Goal: Task Accomplishment & Management: Use online tool/utility

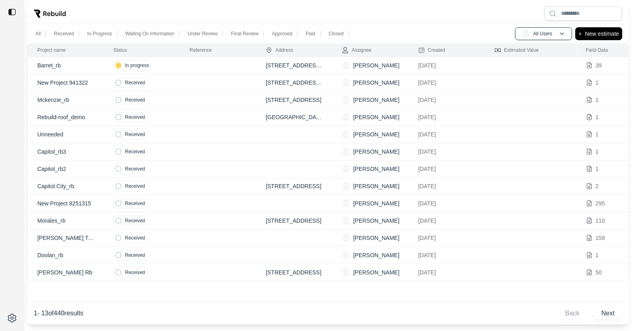
click at [207, 65] on td at bounding box center [218, 65] width 76 height 17
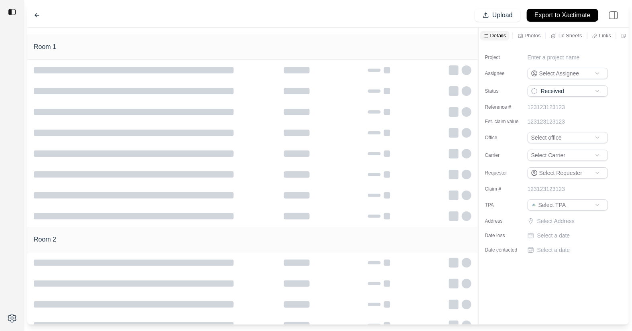
type input "**********"
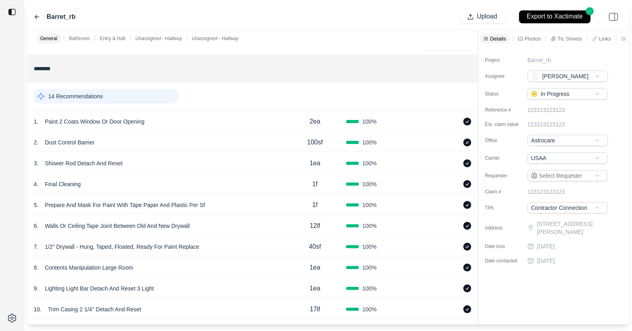
scroll to position [87, 0]
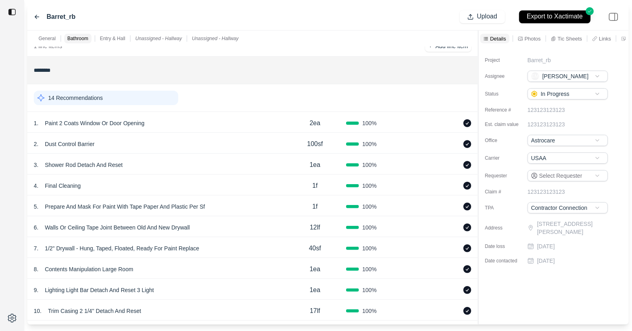
click at [127, 93] on div "14 Recommendations" at bounding box center [106, 98] width 145 height 14
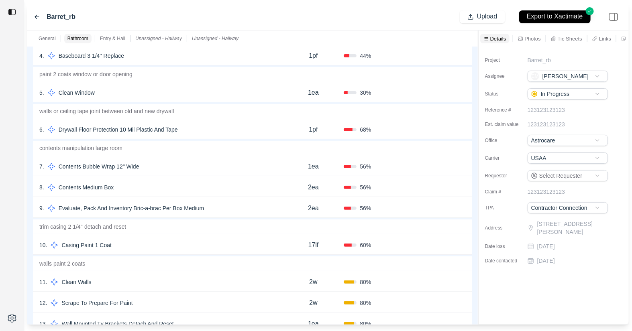
scroll to position [234, 0]
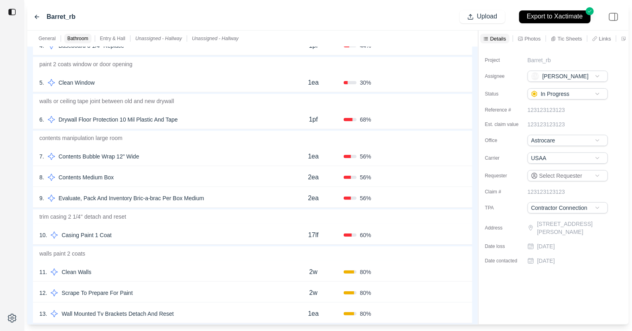
click at [560, 41] on p "Tic Sheets" at bounding box center [570, 38] width 25 height 7
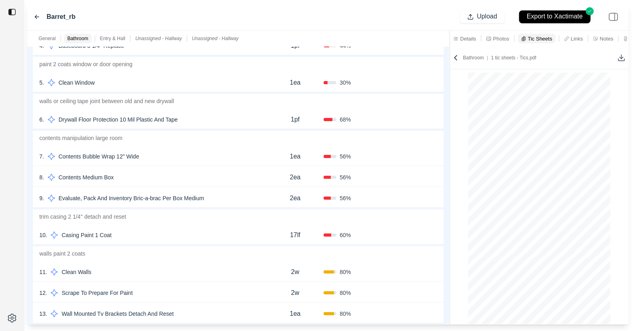
click at [418, 158] on div "General Bathroom Entry & Hall Unassigned - Hallway Unassigned - Hallway *******…" at bounding box center [328, 178] width 602 height 294
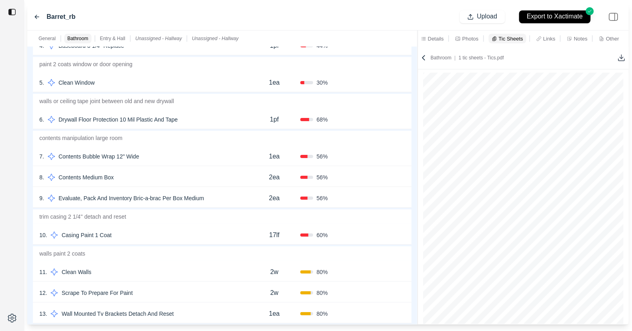
scroll to position [0, 0]
click at [550, 39] on p "Links" at bounding box center [550, 38] width 12 height 7
click at [422, 60] on icon at bounding box center [424, 59] width 8 height 8
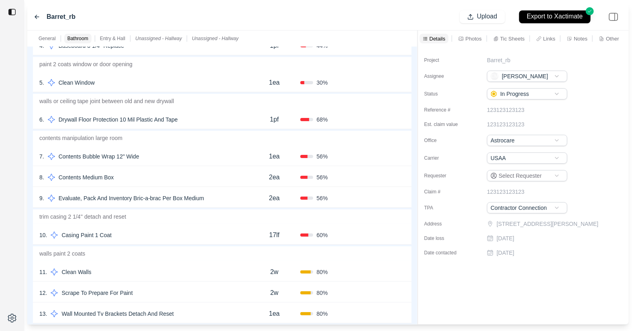
click at [470, 36] on p "Photos" at bounding box center [474, 38] width 16 height 7
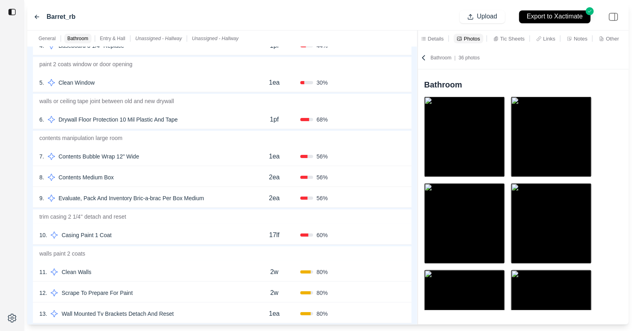
scroll to position [6, 0]
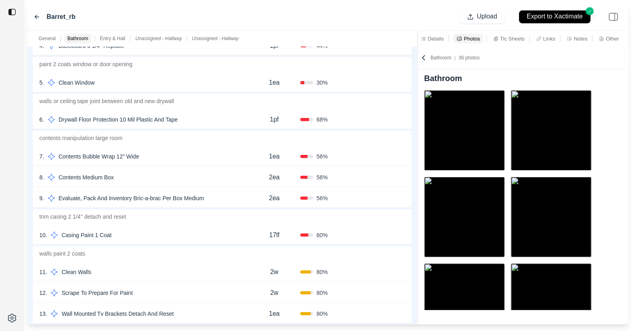
click at [519, 35] on p "Tic Sheets" at bounding box center [513, 38] width 25 height 7
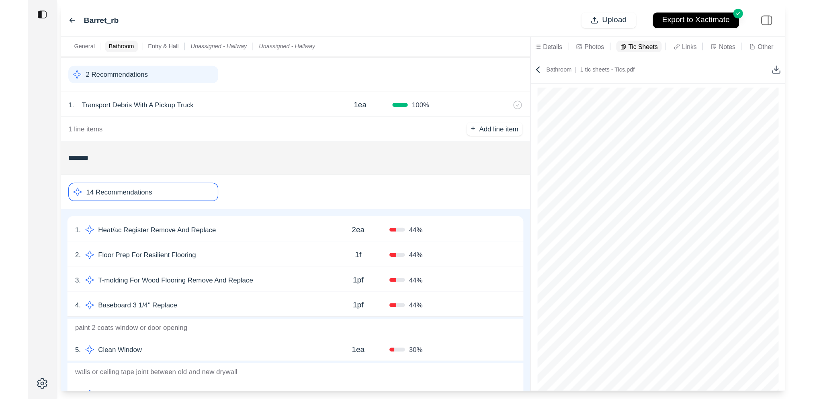
scroll to position [0, 0]
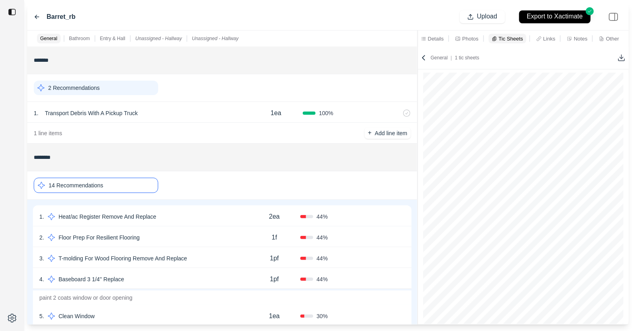
click at [35, 15] on icon at bounding box center [37, 17] width 6 height 6
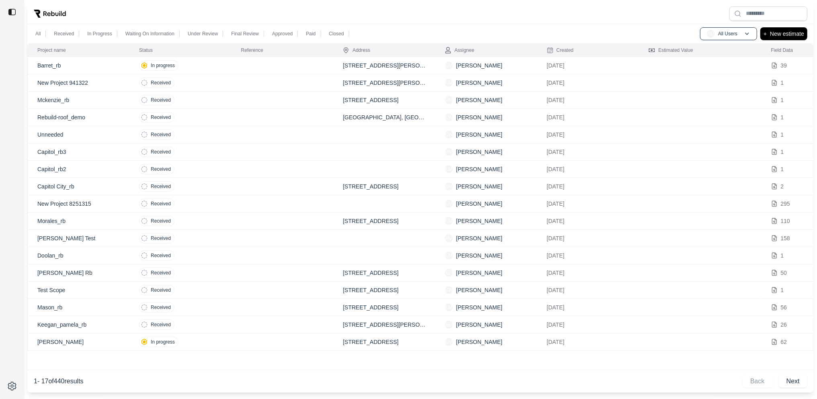
click at [269, 62] on td at bounding box center [282, 65] width 102 height 17
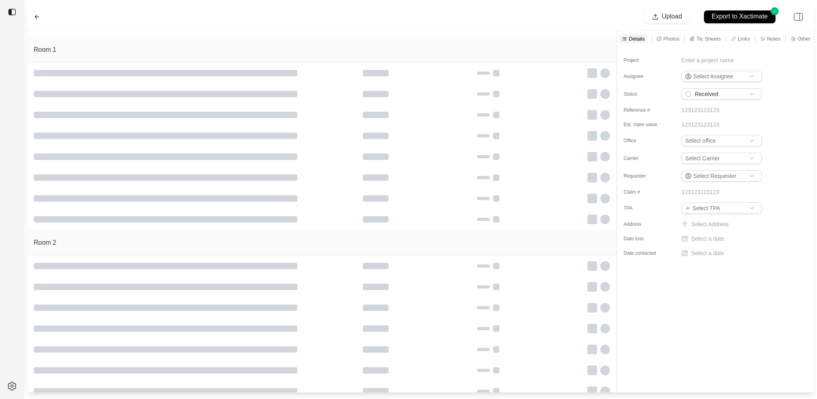
type input "**********"
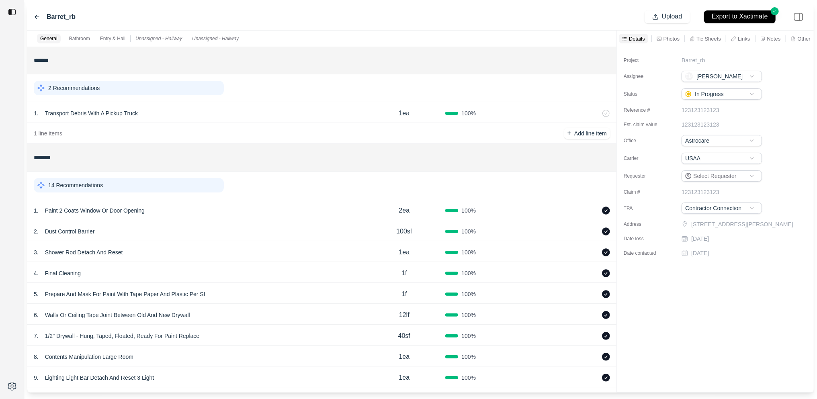
click at [166, 38] on p "Unassigned - Hallway" at bounding box center [158, 38] width 47 height 6
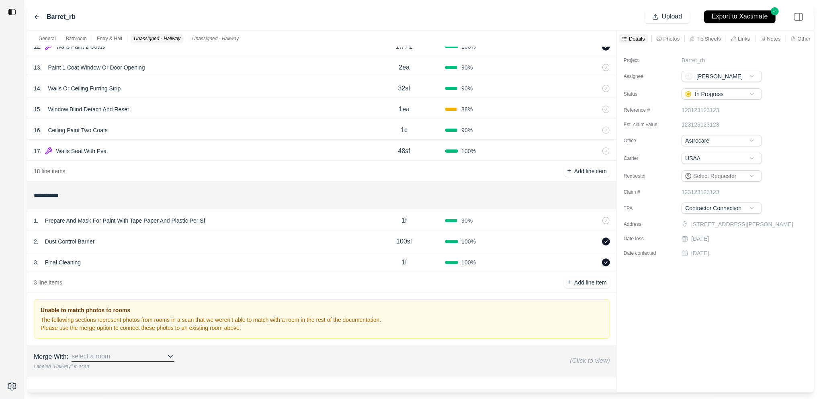
scroll to position [448, 0]
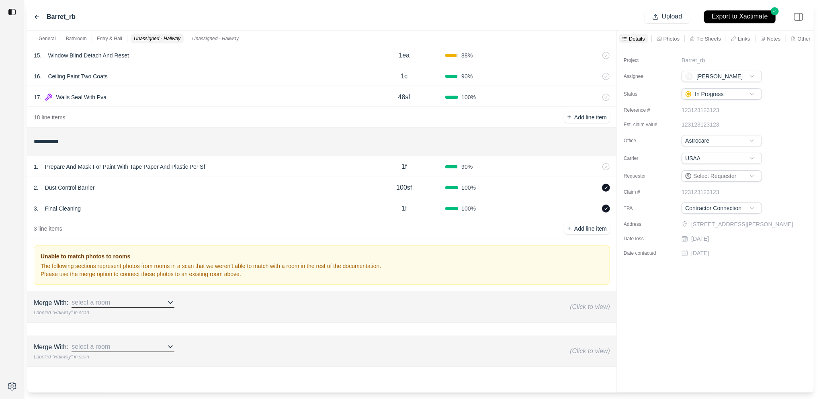
click at [214, 36] on p "Unassigned - Hallway" at bounding box center [215, 38] width 47 height 6
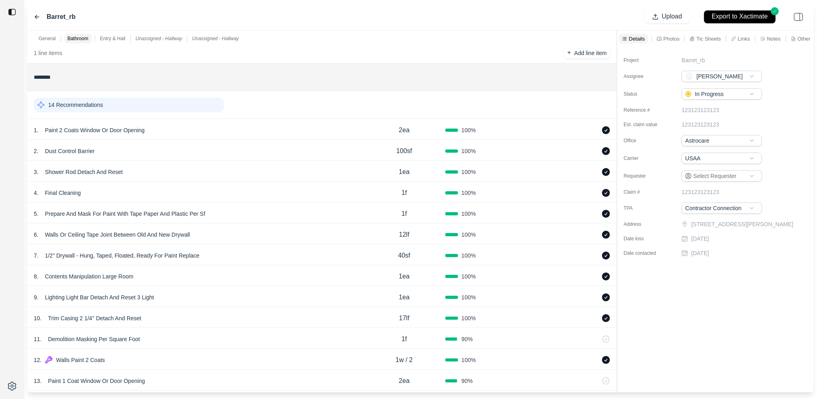
scroll to position [17, 0]
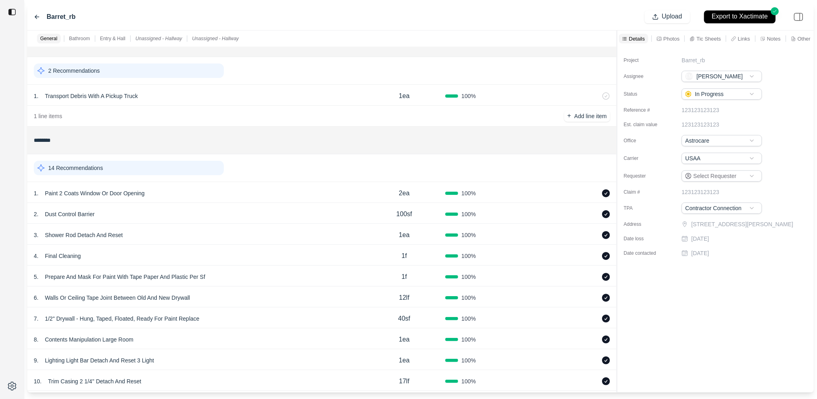
click at [632, 38] on p "Photos" at bounding box center [671, 38] width 16 height 7
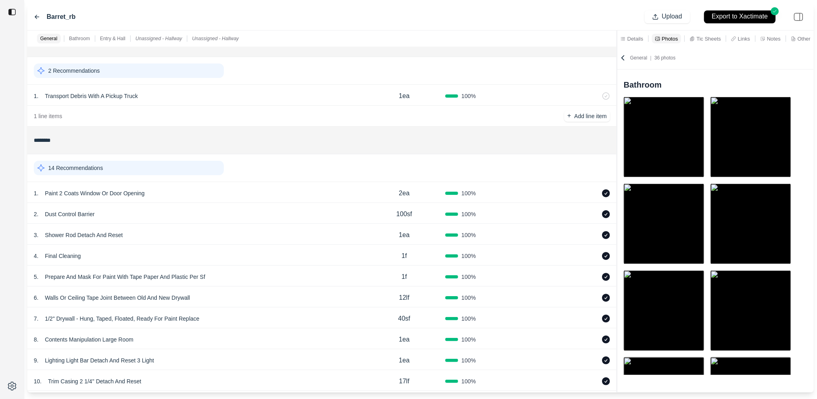
scroll to position [6, 0]
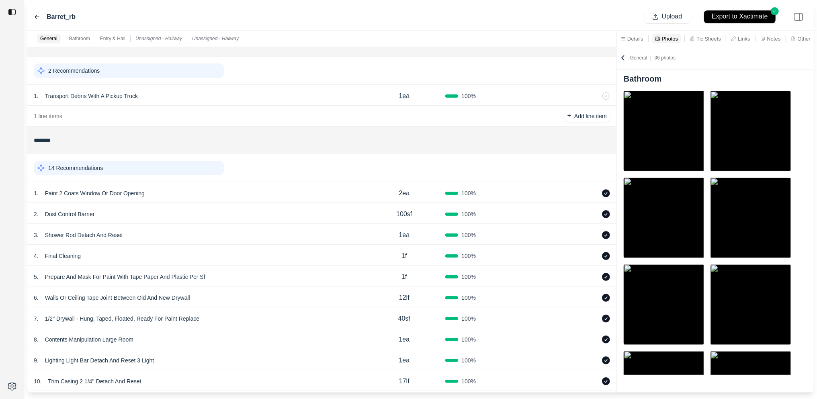
click at [260, 197] on div "1 . Paint 2 Coats Window Or Door Opening" at bounding box center [198, 193] width 329 height 11
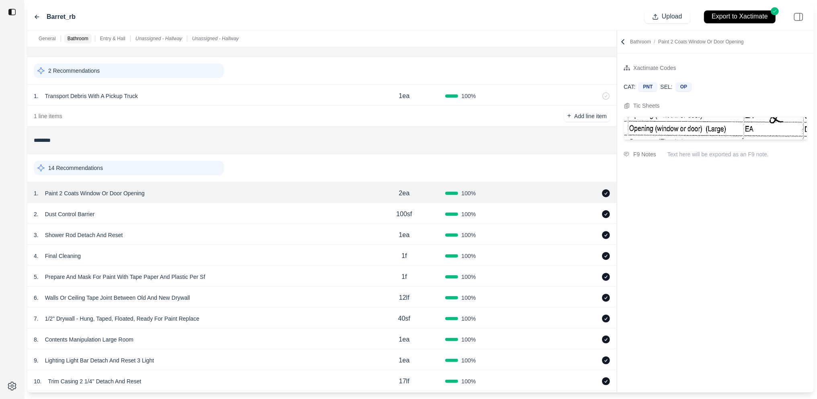
click at [173, 163] on div "14 Recommendations" at bounding box center [129, 168] width 190 height 14
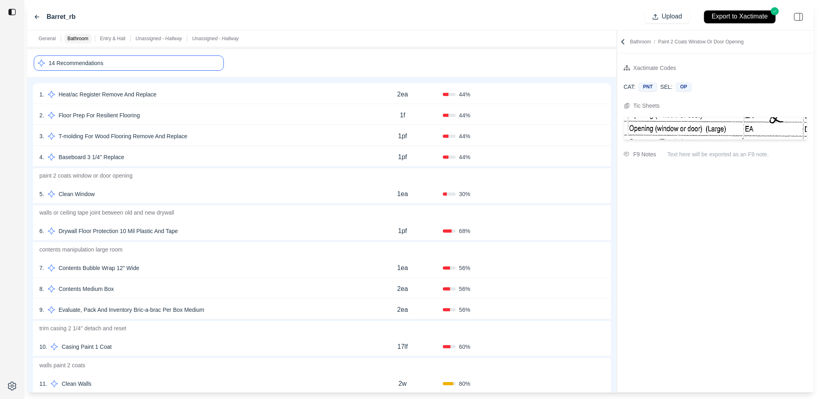
scroll to position [132, 0]
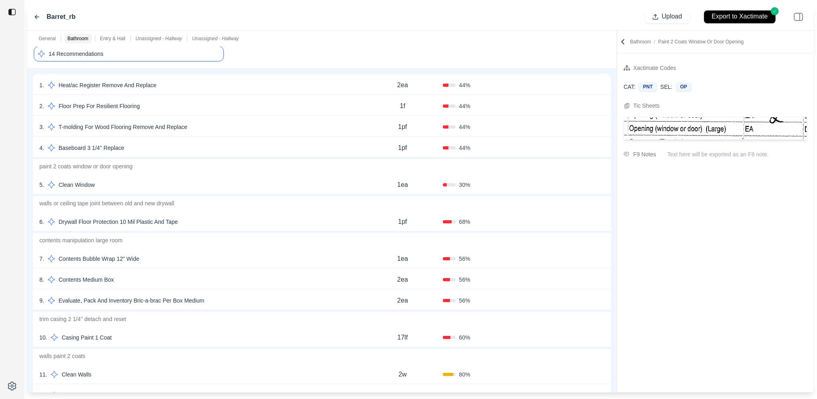
click at [235, 280] on div "8 . Contents Medium Box" at bounding box center [200, 279] width 323 height 11
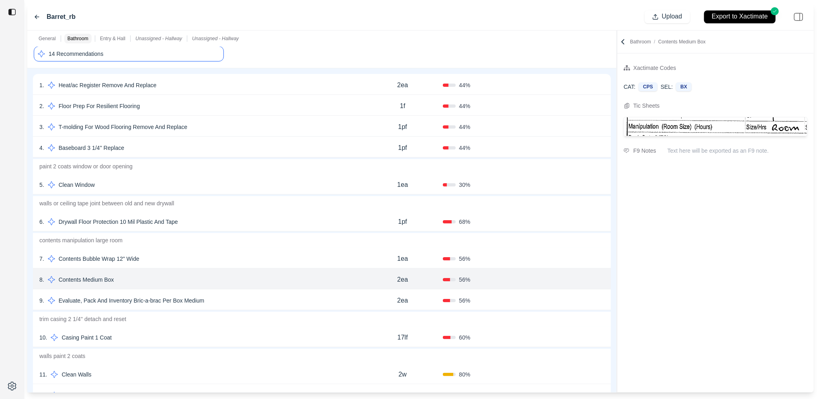
click at [238, 123] on div "3 . T-molding For Wood Flooring Remove And Replace" at bounding box center [200, 126] width 323 height 11
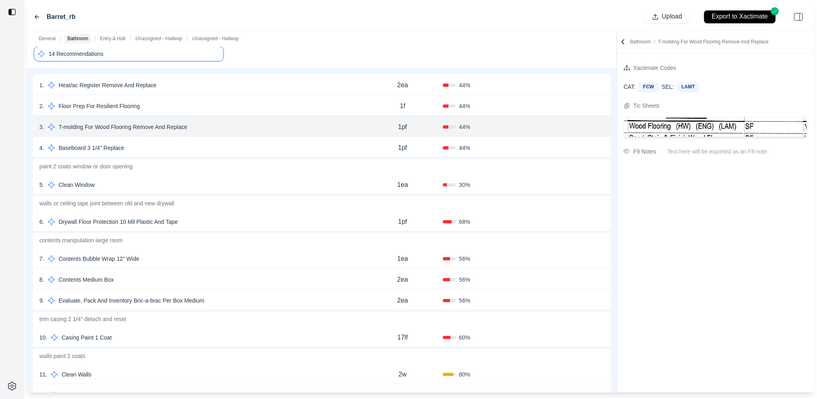
click at [250, 107] on div "2 . Floor Prep For Resilient Flooring" at bounding box center [200, 105] width 323 height 11
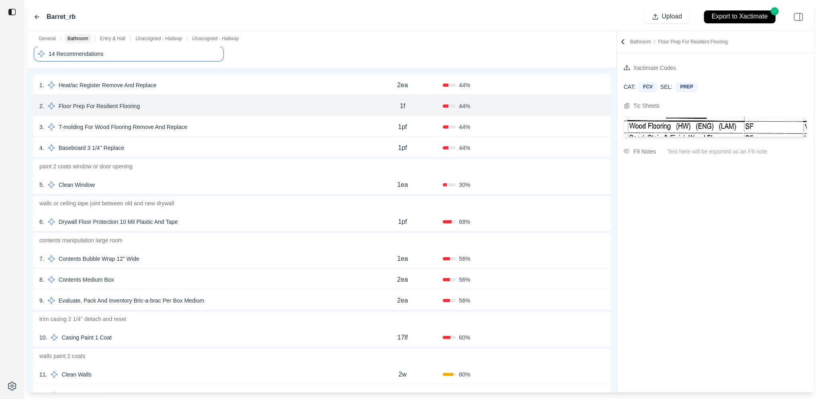
click at [255, 84] on div "1 . Heat/ac Register Remove And Replace" at bounding box center [200, 85] width 323 height 11
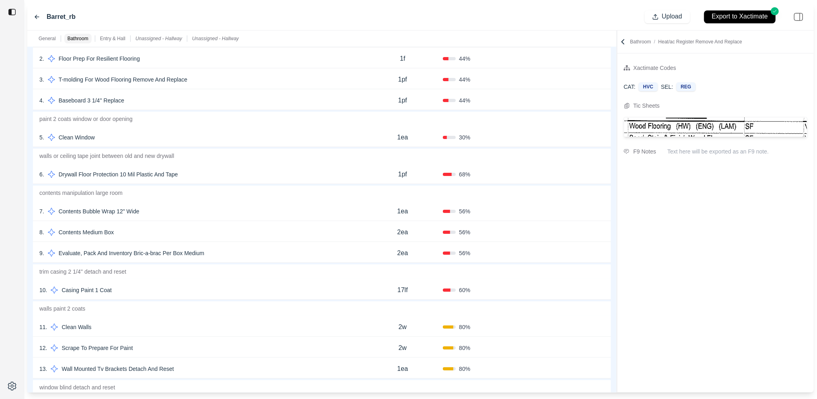
scroll to position [205, 0]
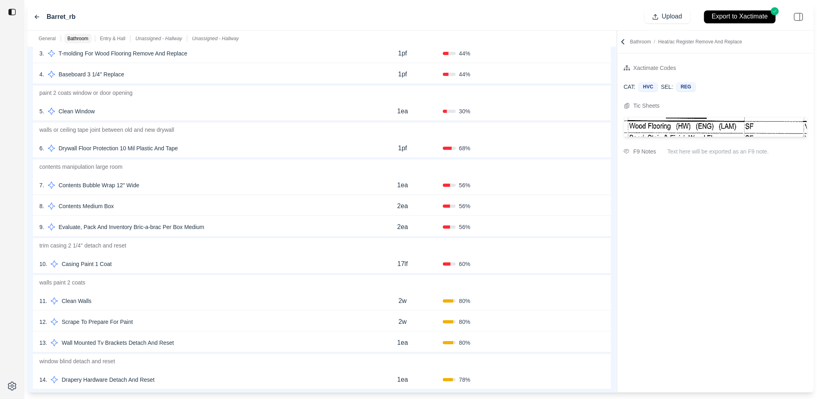
click at [249, 104] on div "5 . Clean Window 1ea 30 % Confirm" at bounding box center [322, 110] width 578 height 21
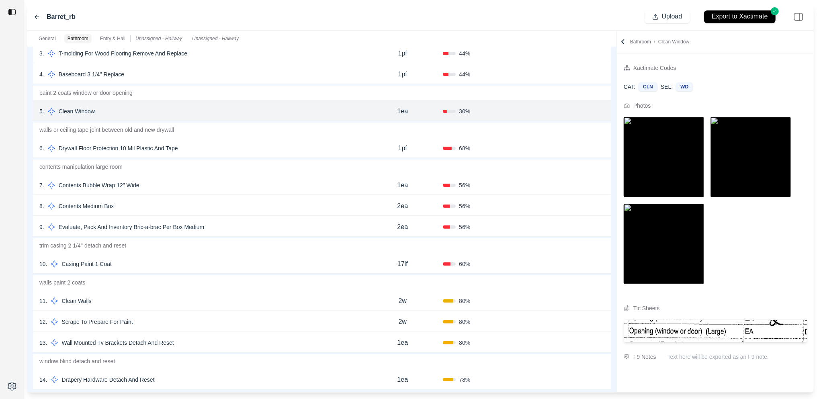
click at [632, 176] on img at bounding box center [664, 157] width 80 height 80
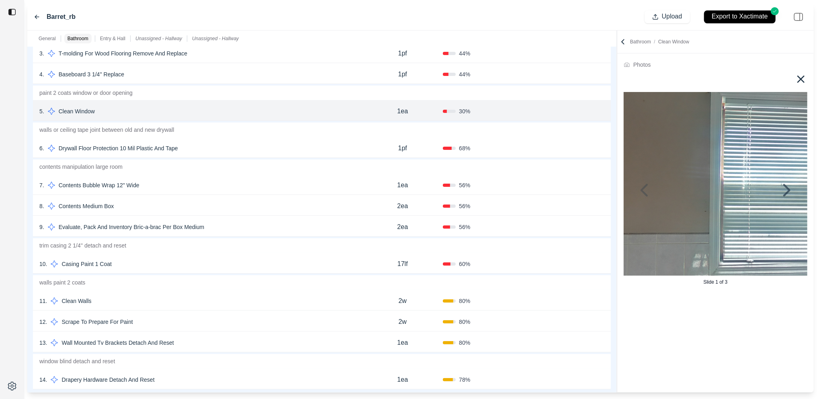
click at [632, 76] on icon at bounding box center [800, 79] width 13 height 13
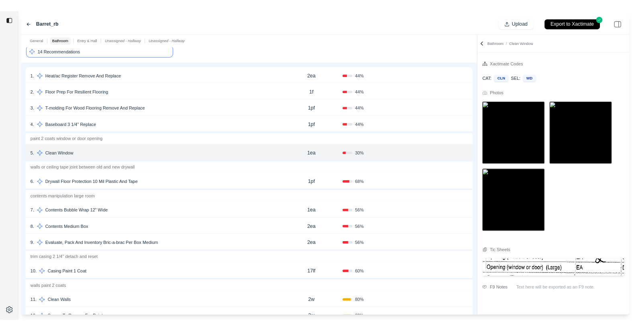
scroll to position [0, 0]
